Goal: Task Accomplishment & Management: Complete application form

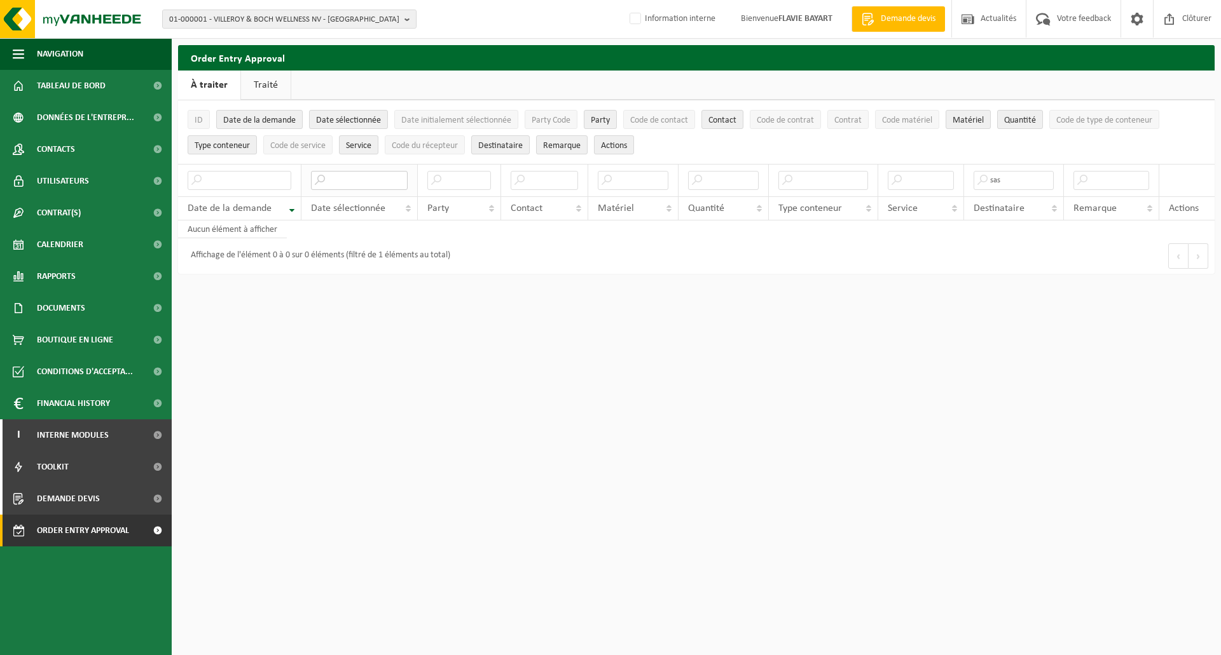
click at [343, 175] on input "text" at bounding box center [359, 180] width 97 height 19
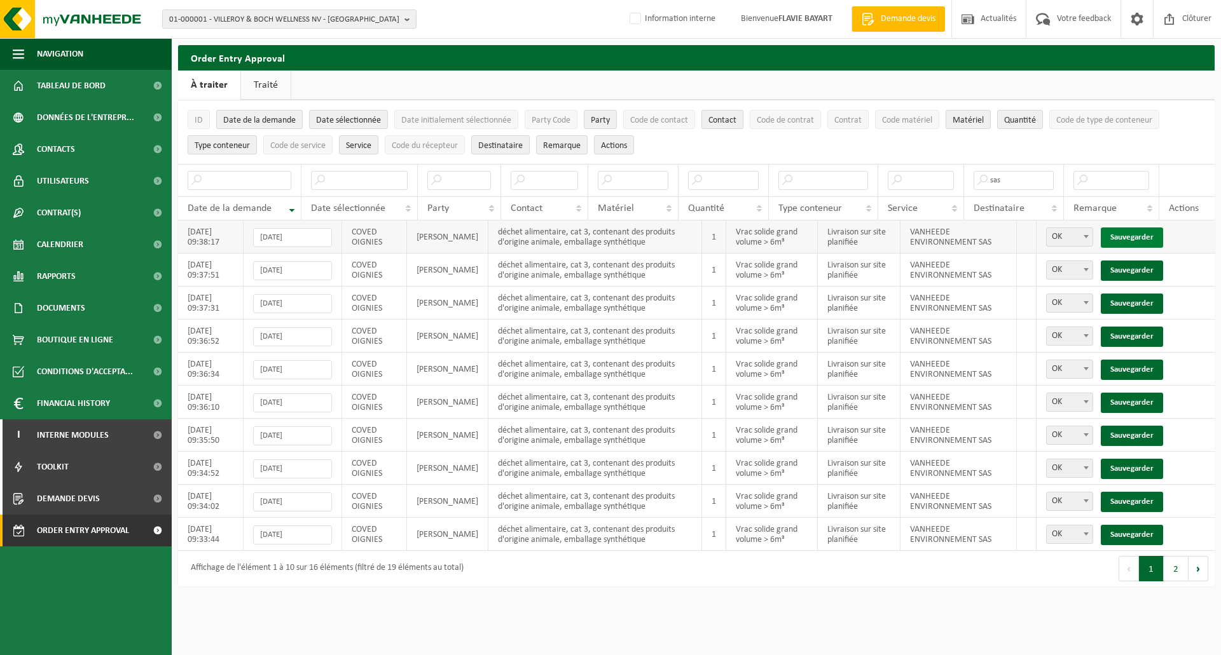
click at [1146, 235] on link "Sauvegarder" at bounding box center [1131, 238] width 62 height 20
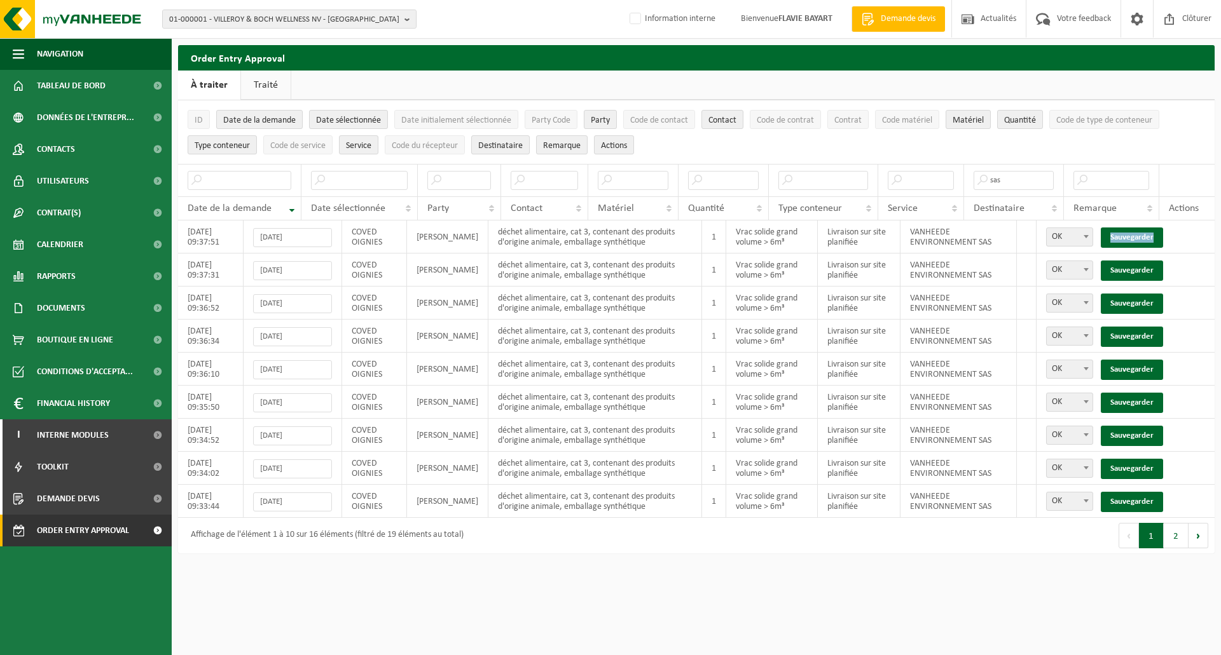
click at [1146, 235] on link "Sauvegarder" at bounding box center [1131, 238] width 62 height 20
click at [1146, 261] on link "Sauvegarder" at bounding box center [1131, 271] width 62 height 20
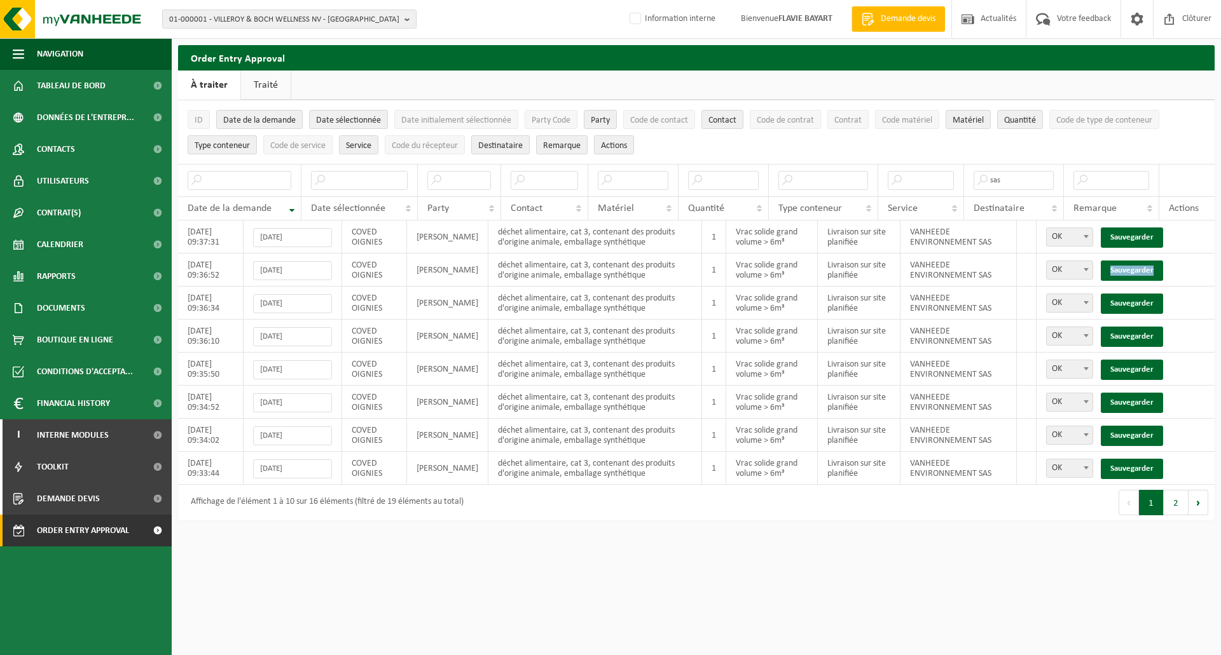
click at [1146, 261] on link "Sauvegarder" at bounding box center [1131, 271] width 62 height 20
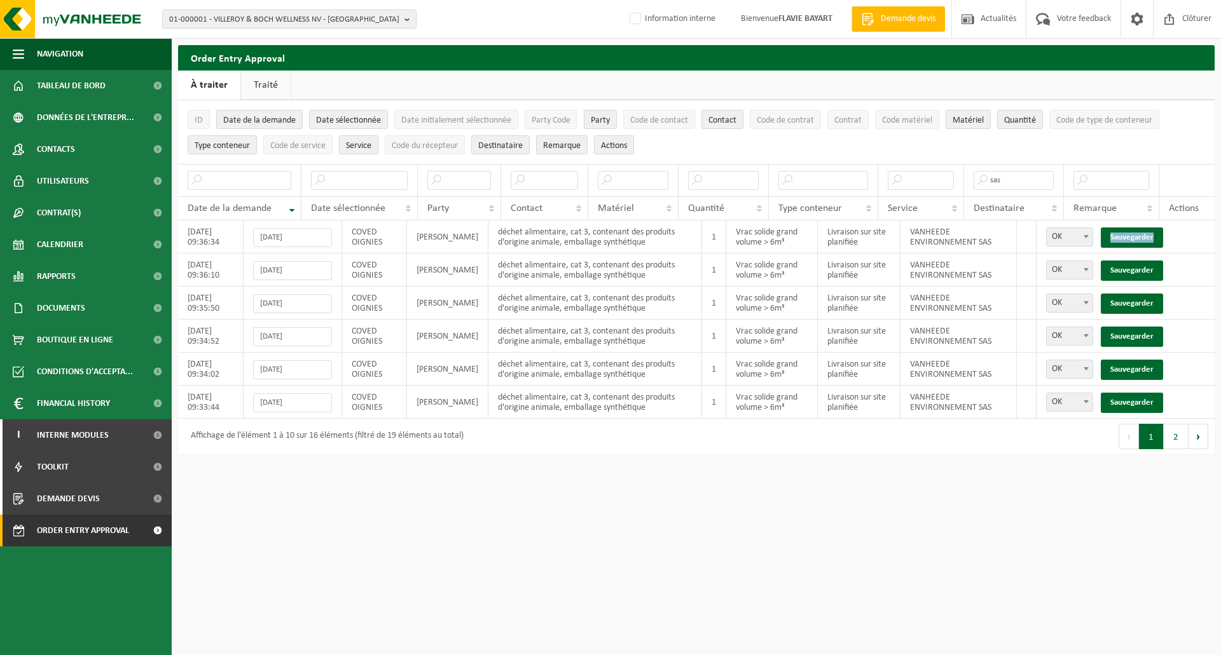
click at [1146, 235] on link "Sauvegarder" at bounding box center [1131, 238] width 62 height 20
click at [1146, 261] on link "Sauvegarder" at bounding box center [1131, 271] width 62 height 20
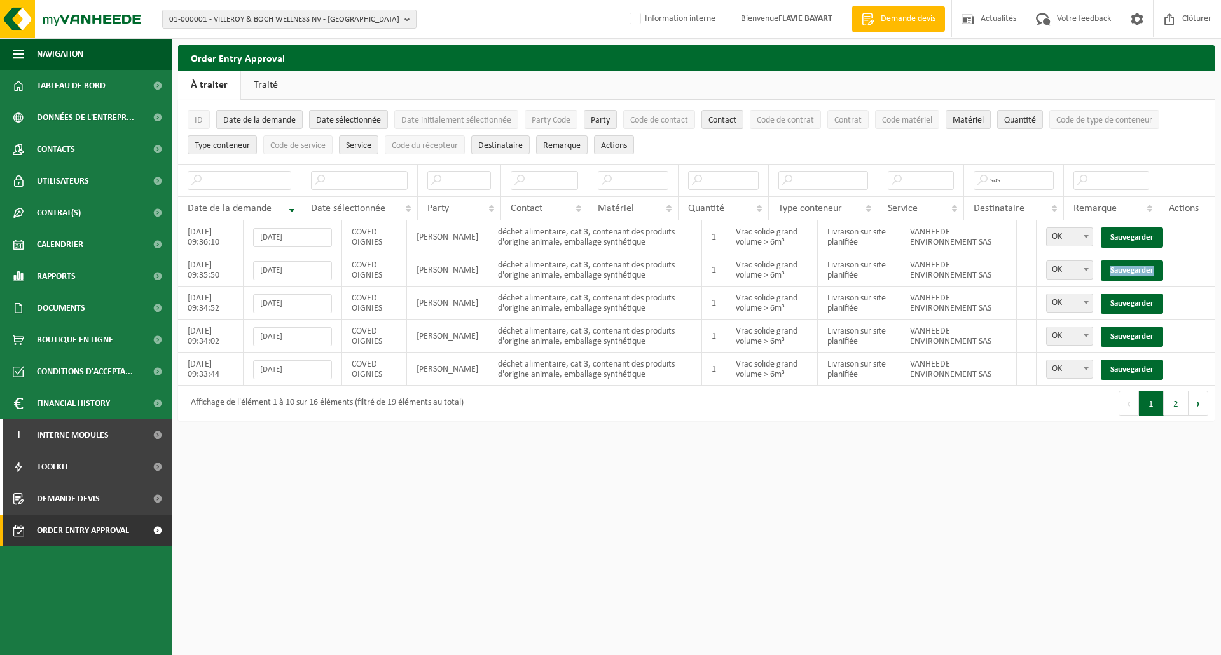
click at [1146, 261] on link "Sauvegarder" at bounding box center [1131, 271] width 62 height 20
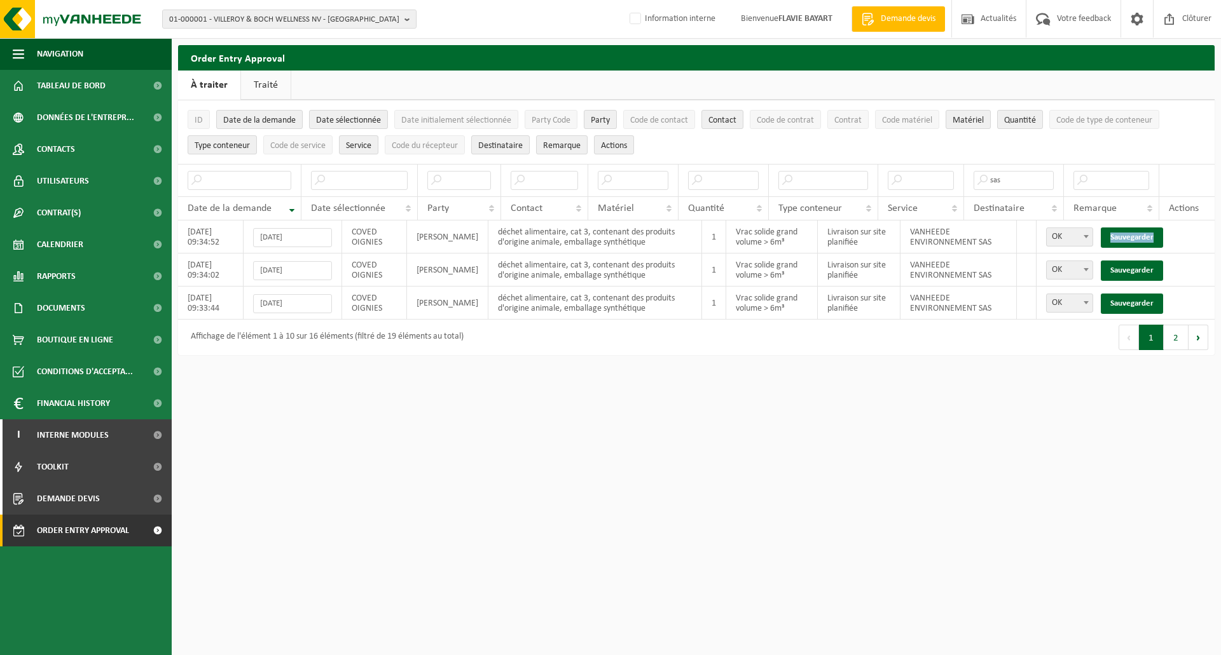
click at [1146, 235] on link "Sauvegarder" at bounding box center [1131, 238] width 62 height 20
click at [1146, 261] on link "Sauvegarder" at bounding box center [1131, 271] width 62 height 20
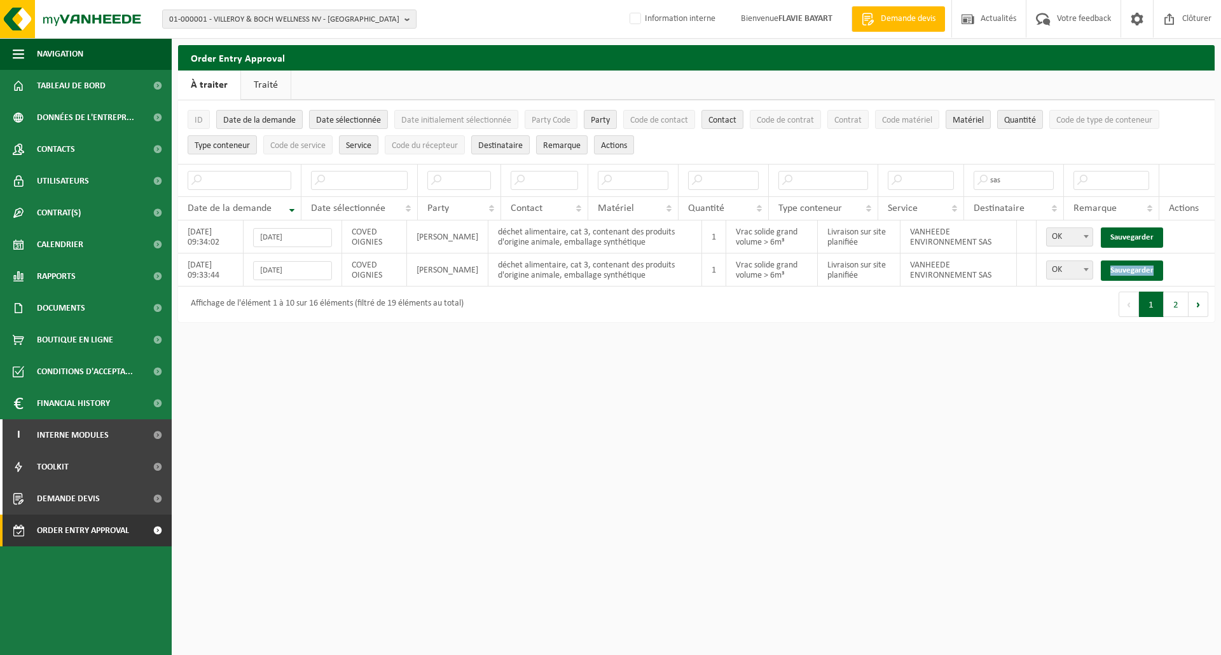
click at [1146, 261] on link "Sauvegarder" at bounding box center [1131, 271] width 62 height 20
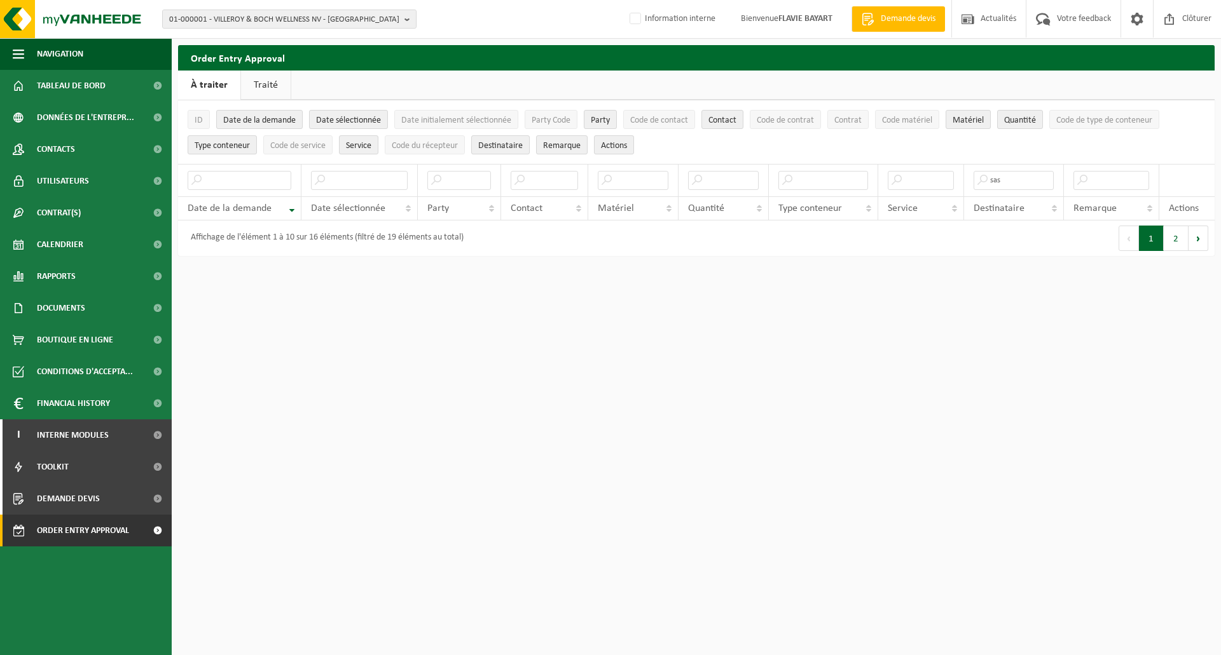
click at [1146, 235] on button "1" at bounding box center [1151, 238] width 25 height 25
click at [920, 181] on input "text" at bounding box center [921, 180] width 66 height 19
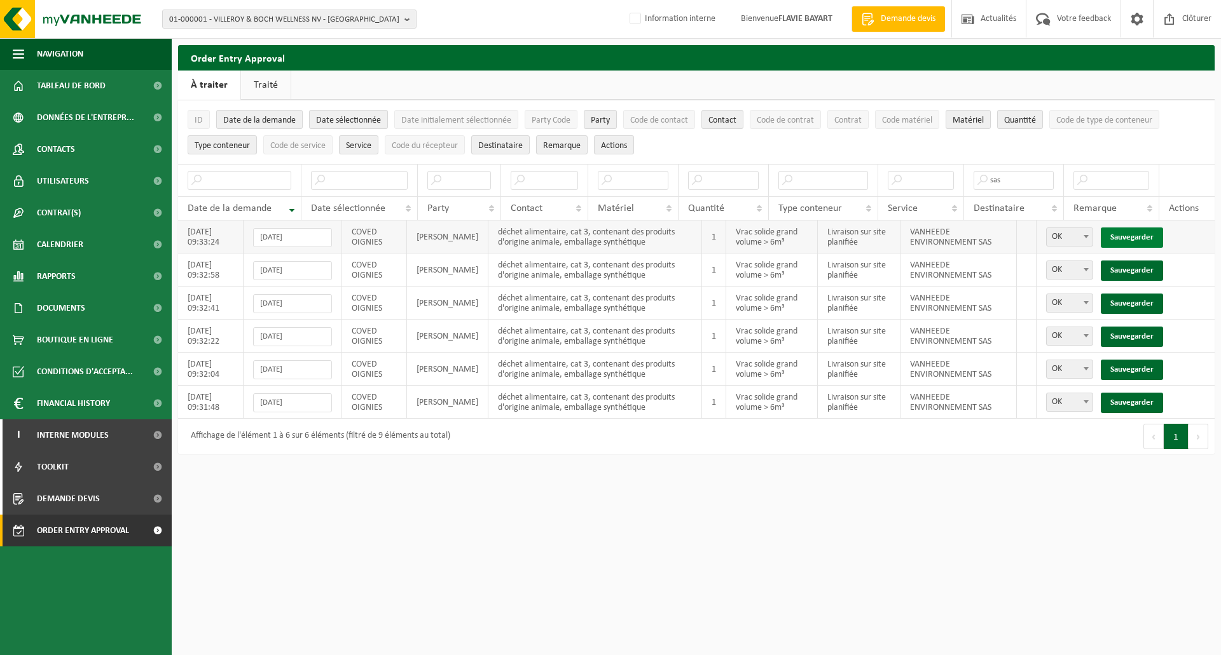
click at [1145, 236] on link "Sauvegarder" at bounding box center [1131, 238] width 62 height 20
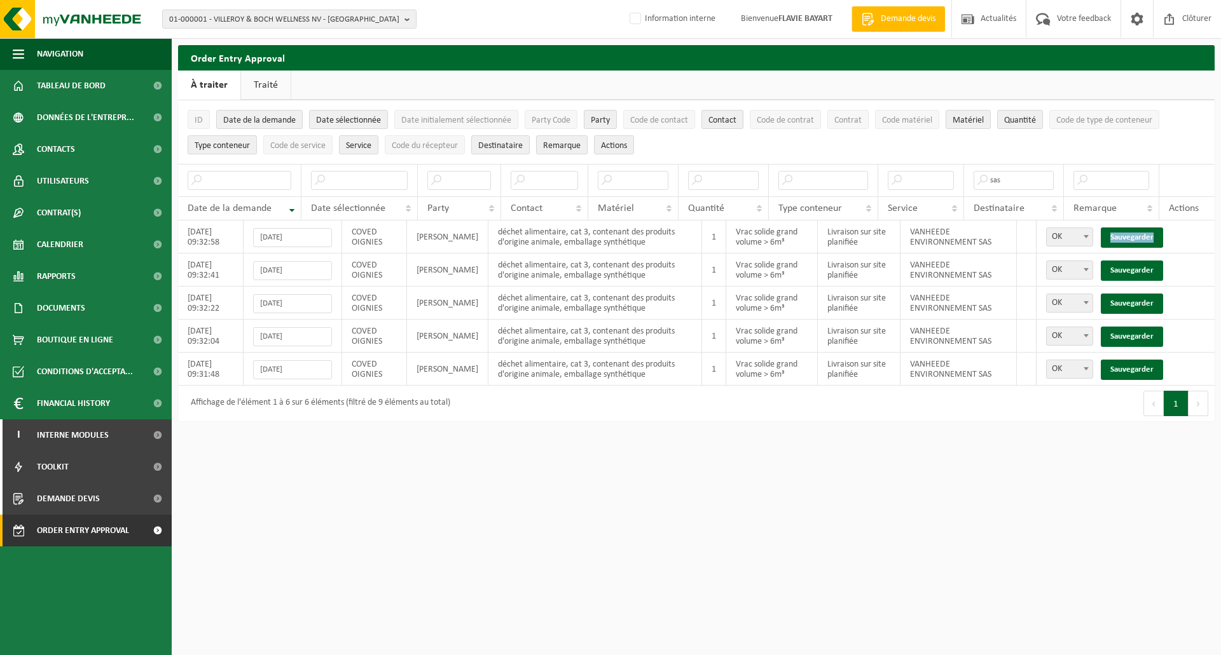
click at [1145, 236] on link "Sauvegarder" at bounding box center [1131, 238] width 62 height 20
click at [1145, 261] on link "Sauvegarder" at bounding box center [1131, 271] width 62 height 20
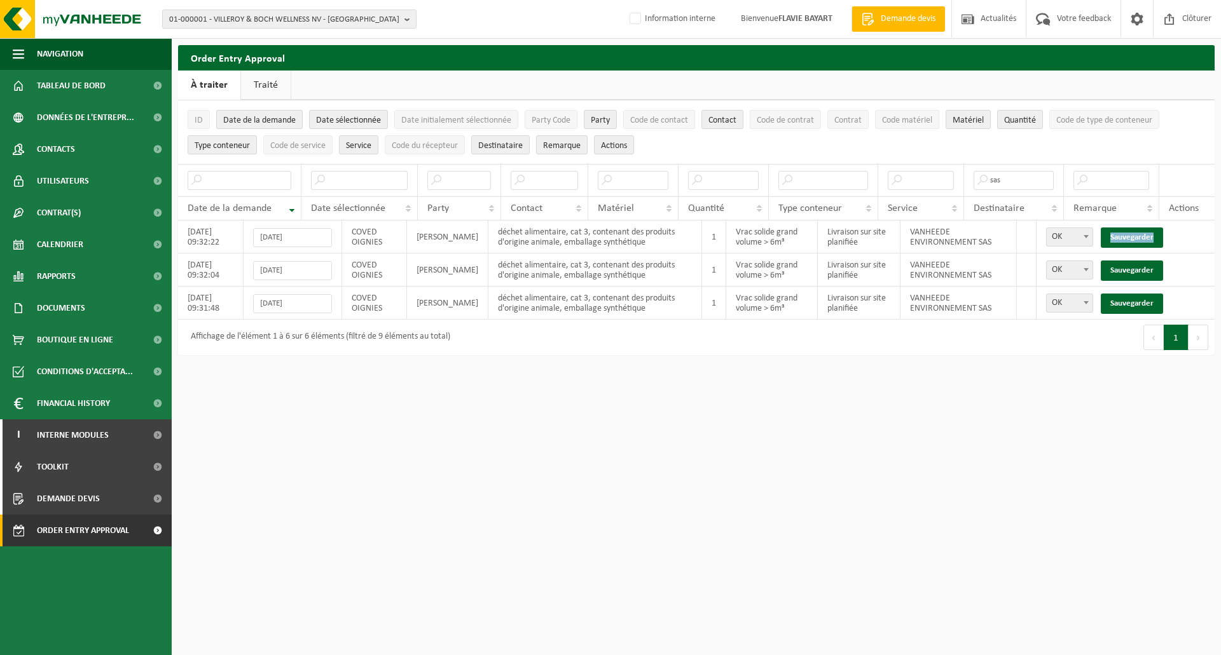
click at [1145, 236] on link "Sauvegarder" at bounding box center [1131, 238] width 62 height 20
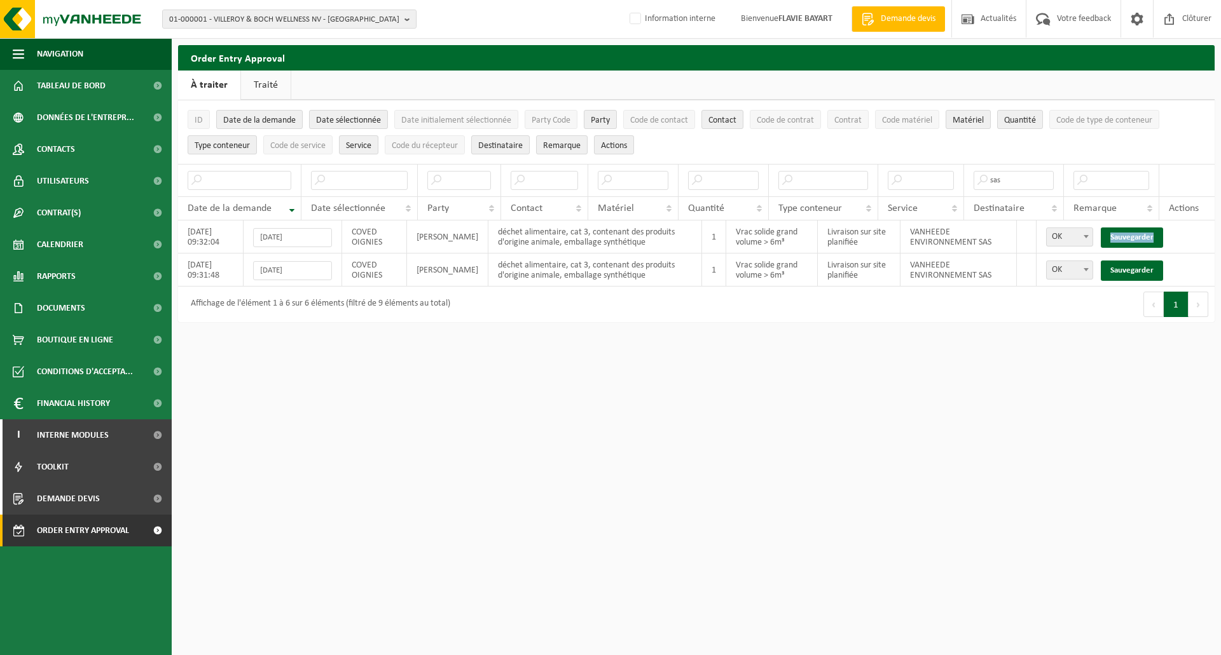
click at [1145, 236] on link "Sauvegarder" at bounding box center [1131, 238] width 62 height 20
click at [1145, 261] on link "Sauvegarder" at bounding box center [1131, 271] width 62 height 20
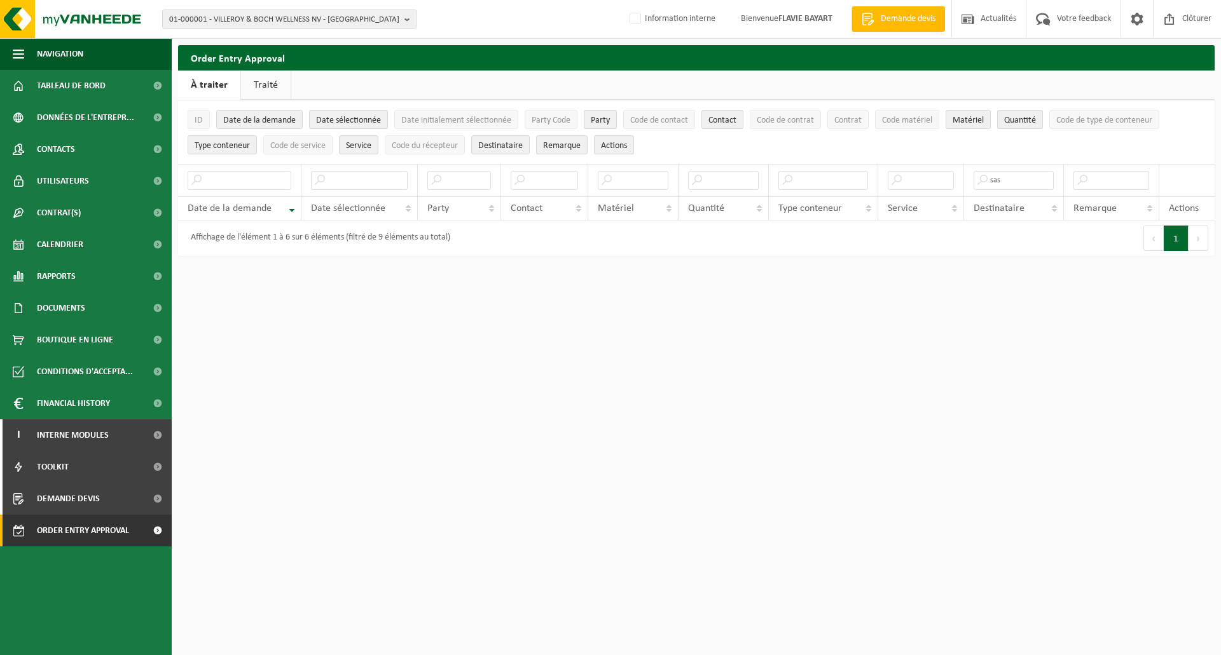
click at [1145, 236] on button "Précédent" at bounding box center [1153, 238] width 20 height 25
click at [927, 181] on input "text" at bounding box center [921, 180] width 66 height 19
